Goal: Task Accomplishment & Management: Manage account settings

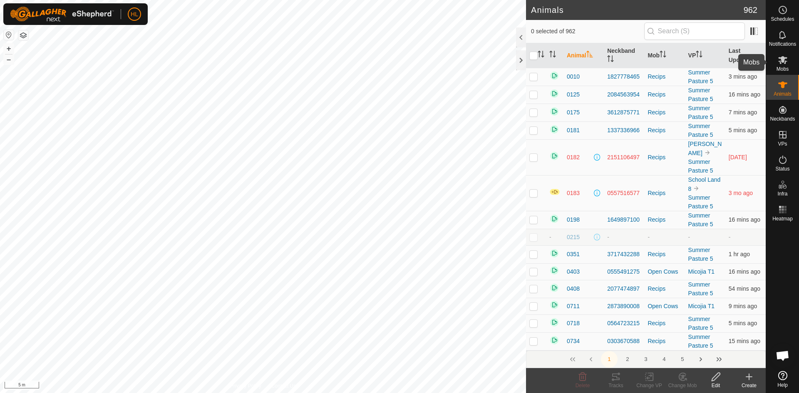
click at [787, 67] on span "Mobs" at bounding box center [782, 69] width 12 height 5
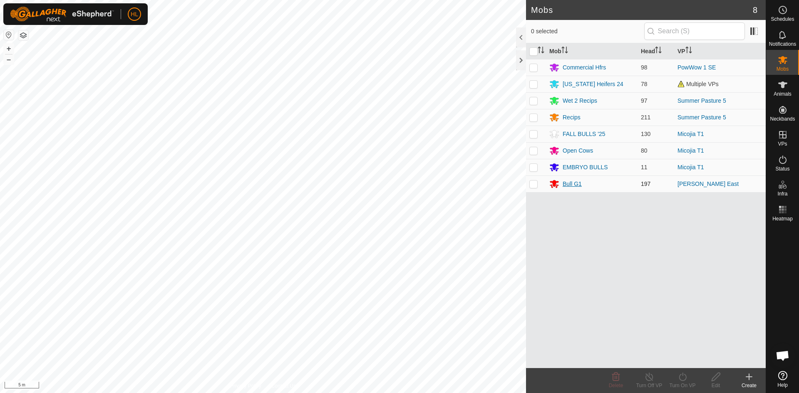
click at [574, 186] on div "Bull G1" at bounding box center [571, 184] width 19 height 9
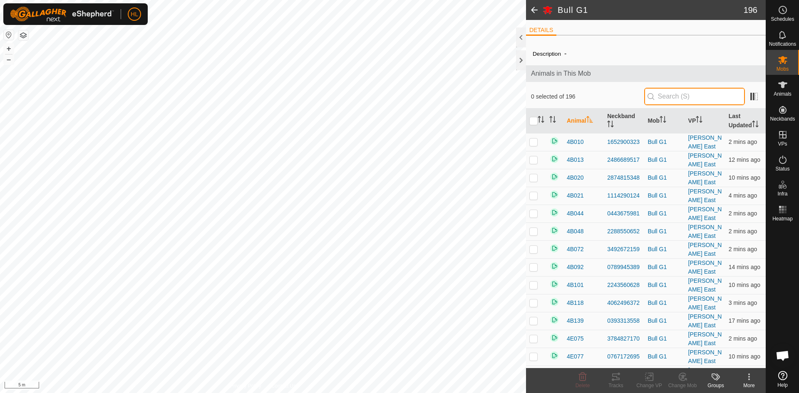
click at [670, 103] on input "text" at bounding box center [694, 96] width 101 height 17
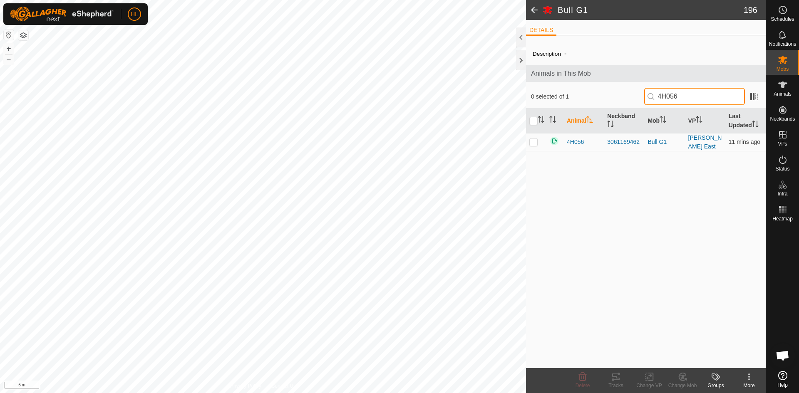
type input "4H056"
click at [574, 142] on span "4H056" at bounding box center [575, 142] width 17 height 9
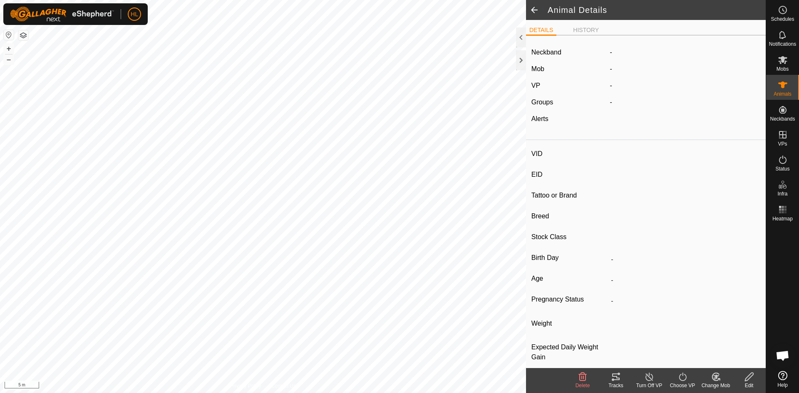
type input "4H056"
type input "-"
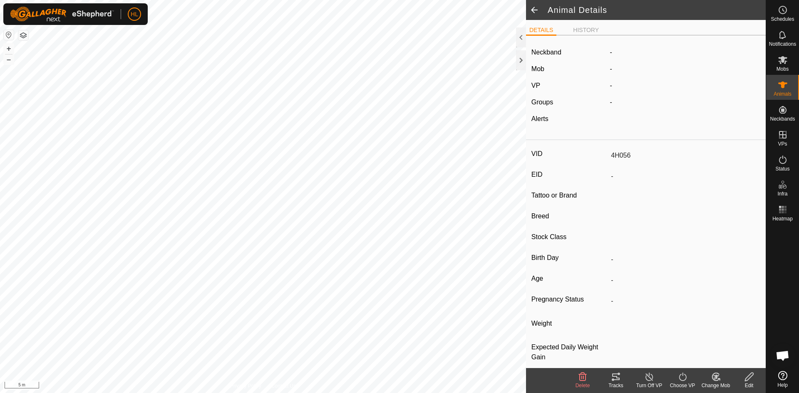
type input "-"
